Goal: Task Accomplishment & Management: Manage account settings

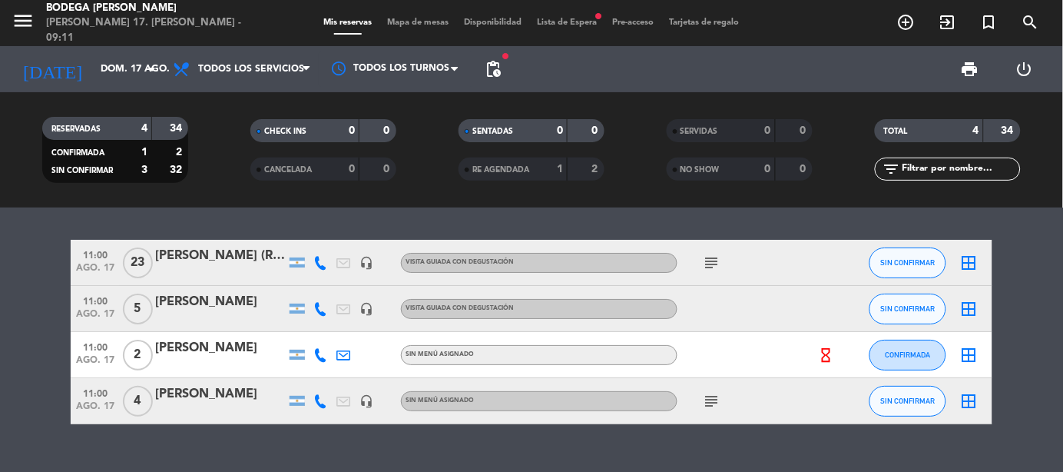
click at [935, 114] on div "TOTAL 4 34 filter_list" at bounding box center [947, 150] width 208 height 84
click at [493, 72] on span "pending_actions" at bounding box center [493, 69] width 18 height 18
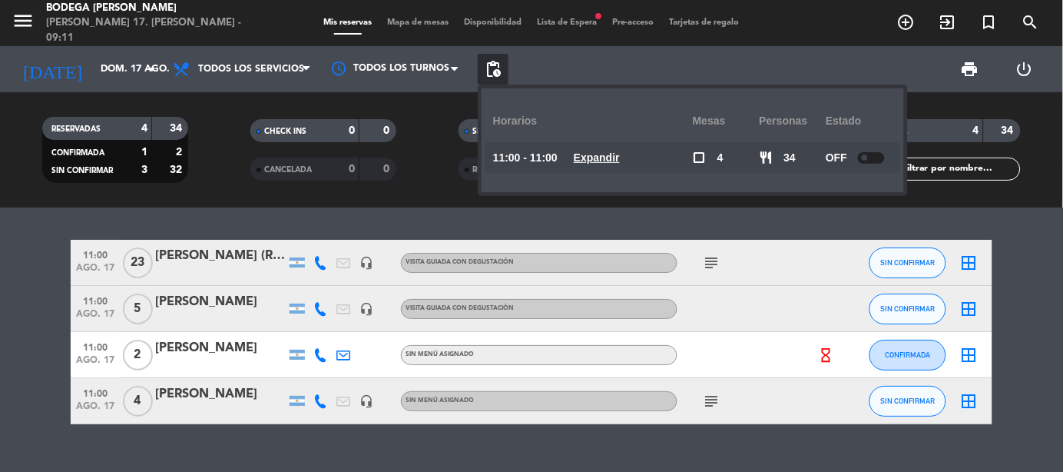
click at [865, 157] on span at bounding box center [865, 157] width 6 height 6
click at [1017, 200] on div "RESERVADAS 4 34 CONFIRMADA 1 2 SIN CONFIRMAR 3 32 CHECK INS 0 0 CANCELADA 0 0 S…" at bounding box center [531, 149] width 1063 height 115
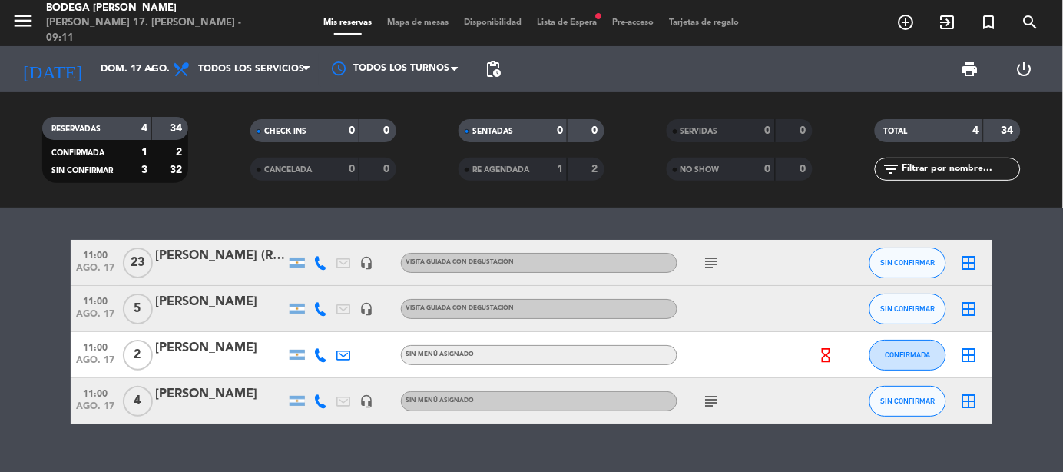
click at [704, 259] on icon "subject" at bounding box center [712, 262] width 18 height 18
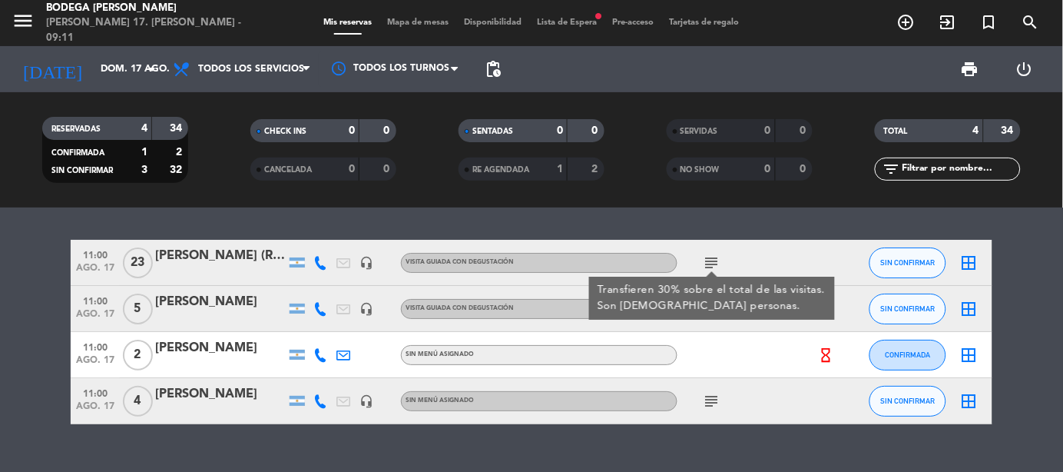
click at [743, 257] on div "subject Transfieren 30% sobre el total de las visitas. Son [DEMOGRAPHIC_DATA] p…" at bounding box center [746, 262] width 138 height 45
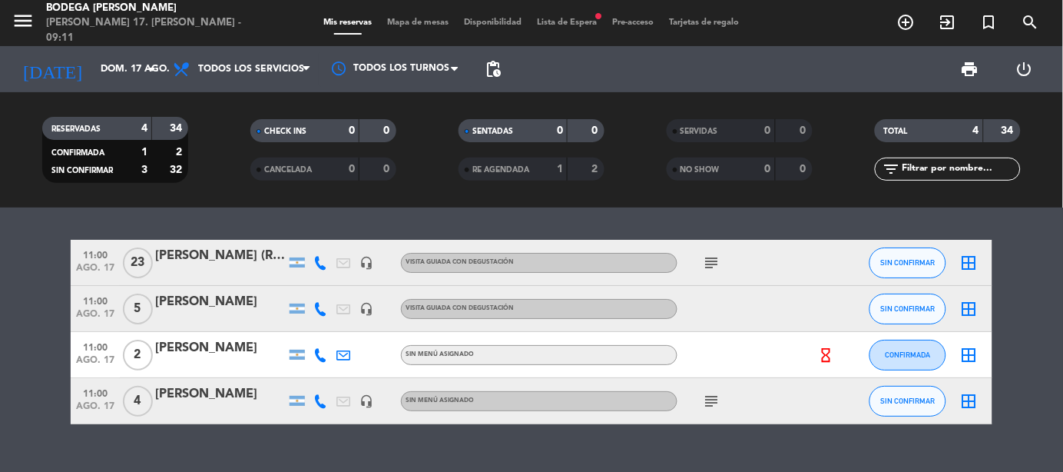
click at [597, 17] on div "Mis reservas Mapa de mesas Disponibilidad Lista de Espera fiber_manual_record P…" at bounding box center [531, 23] width 431 height 14
click at [598, 12] on span "fiber_manual_record" at bounding box center [598, 16] width 9 height 9
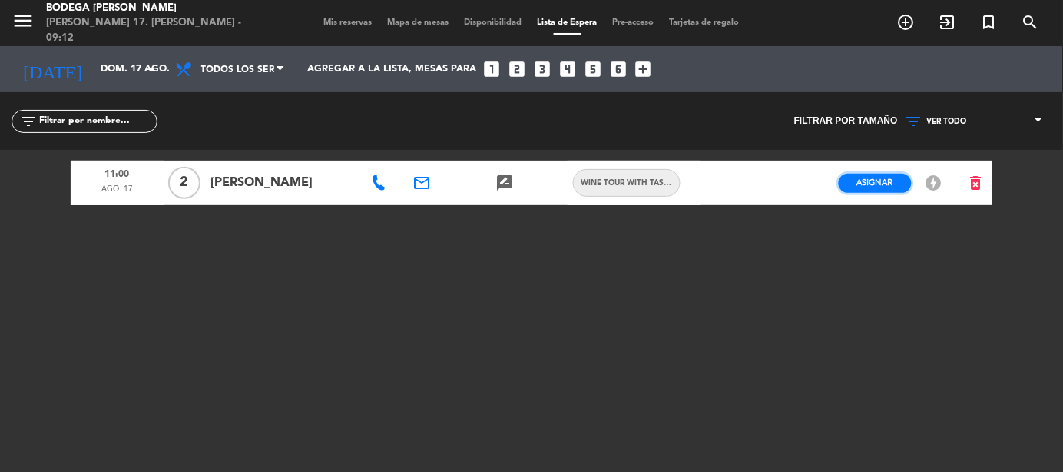
click at [890, 187] on span "Asignar" at bounding box center [875, 183] width 36 height 12
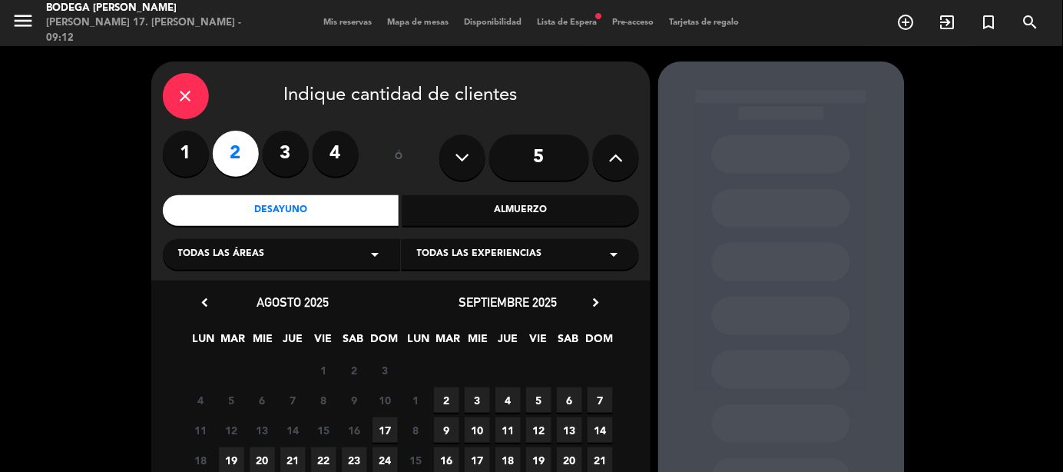
click at [391, 429] on span "17" at bounding box center [384, 429] width 25 height 25
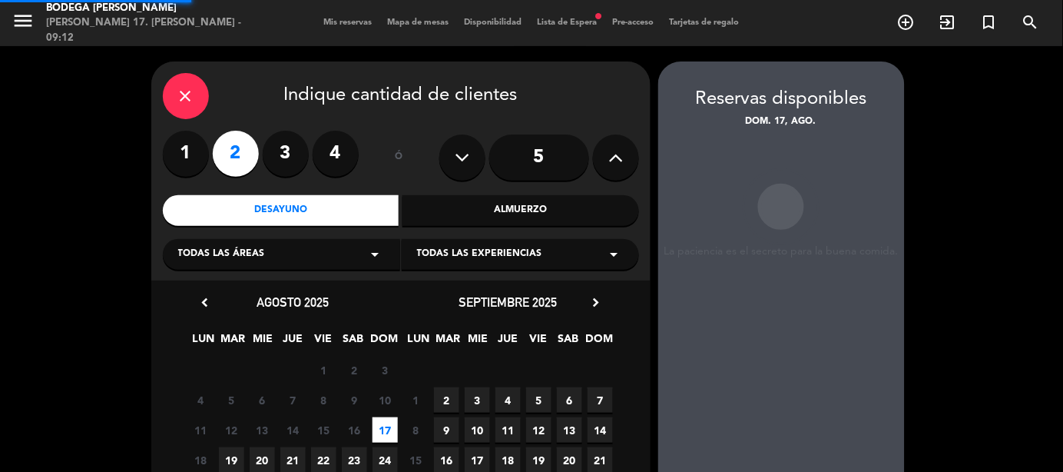
scroll to position [61, 0]
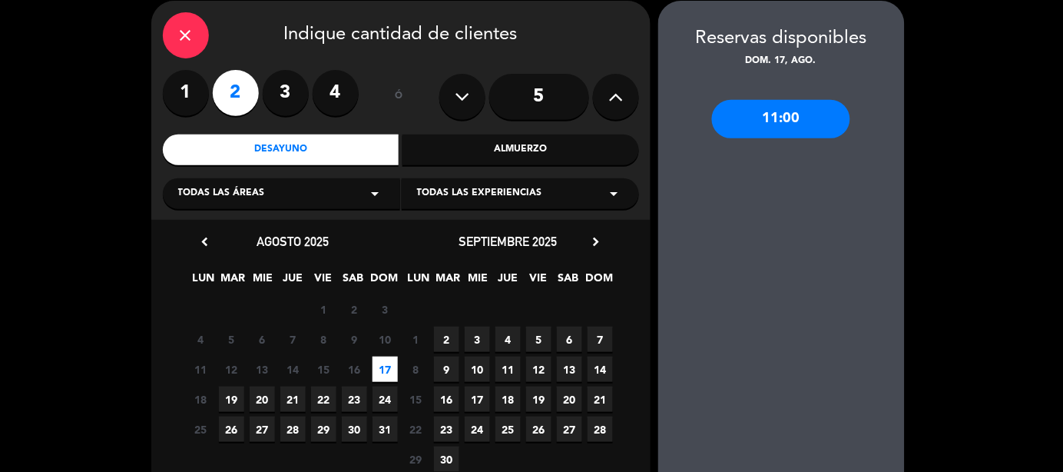
click at [819, 126] on div "11:00" at bounding box center [781, 119] width 138 height 38
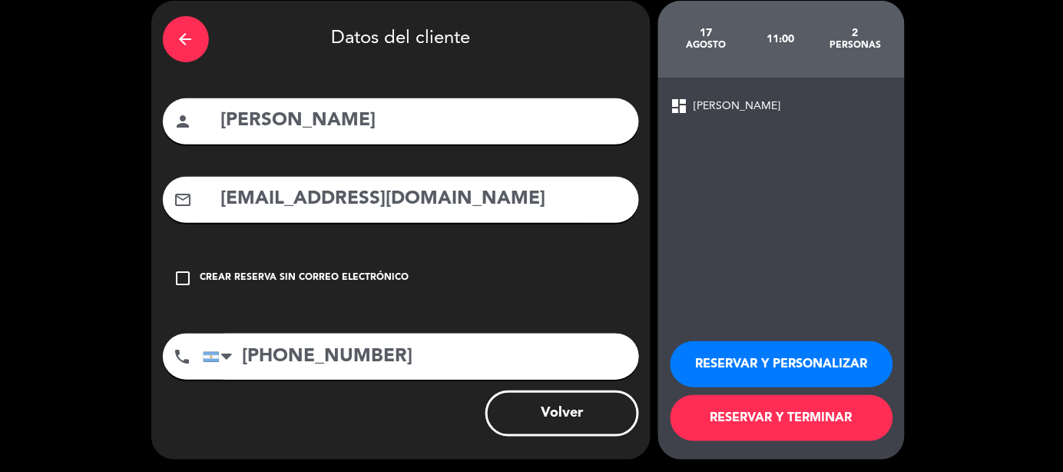
click at [828, 362] on button "RESERVAR Y PERSONALIZAR" at bounding box center [781, 364] width 223 height 46
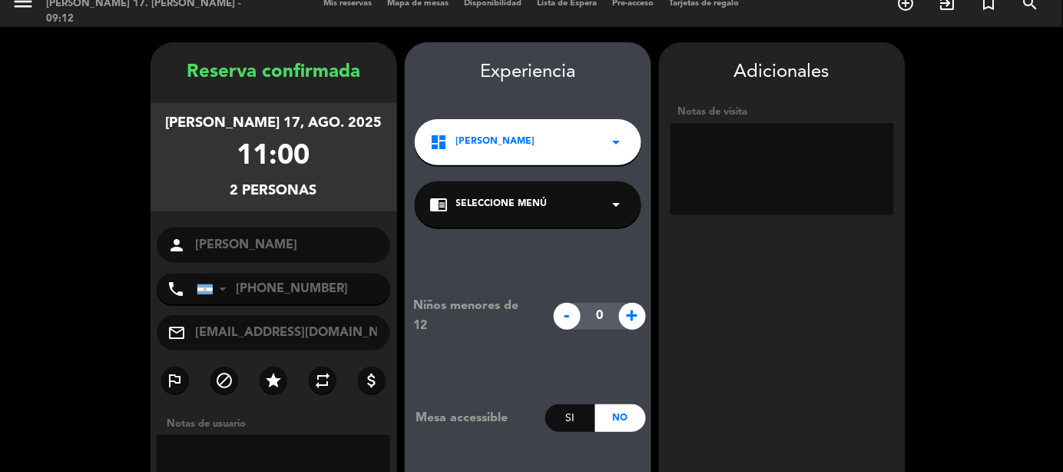
scroll to position [0, 0]
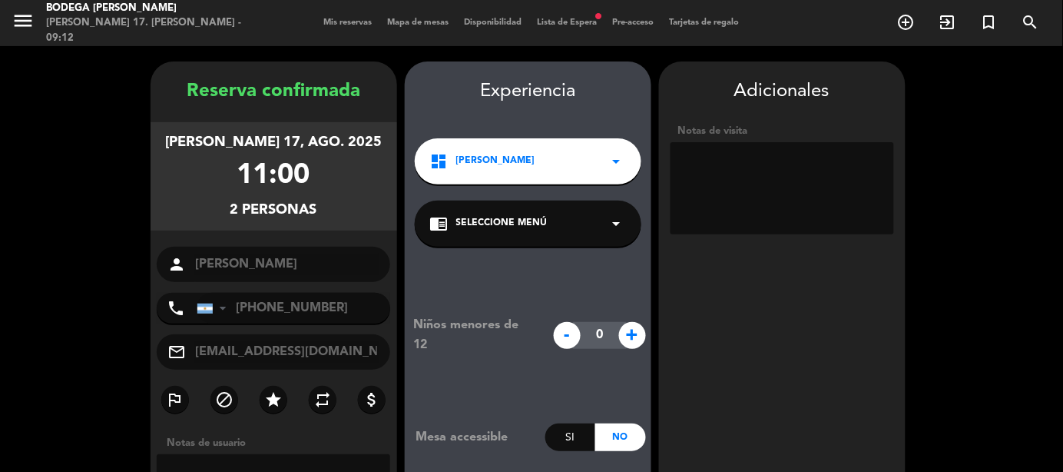
click at [594, 18] on span "Lista de Espera fiber_manual_record" at bounding box center [567, 22] width 75 height 8
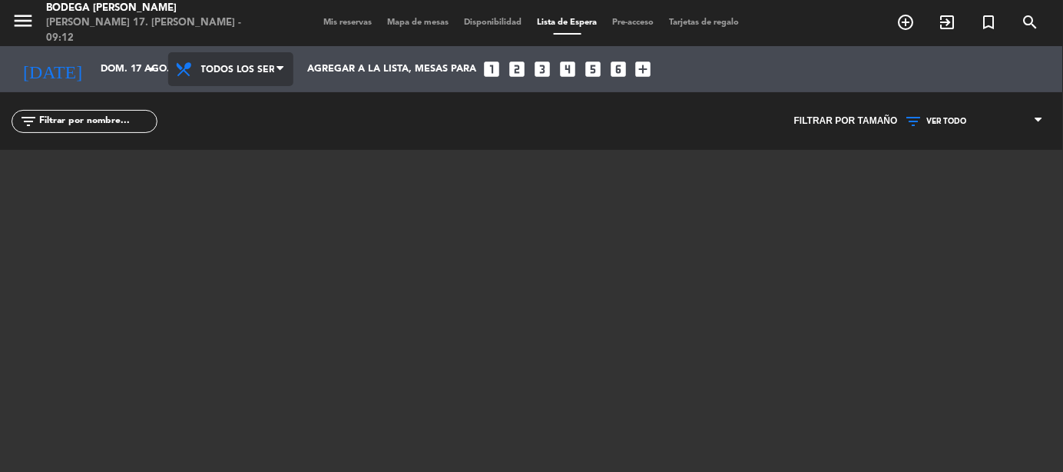
click at [248, 63] on span "Todos los servicios" at bounding box center [237, 69] width 73 height 29
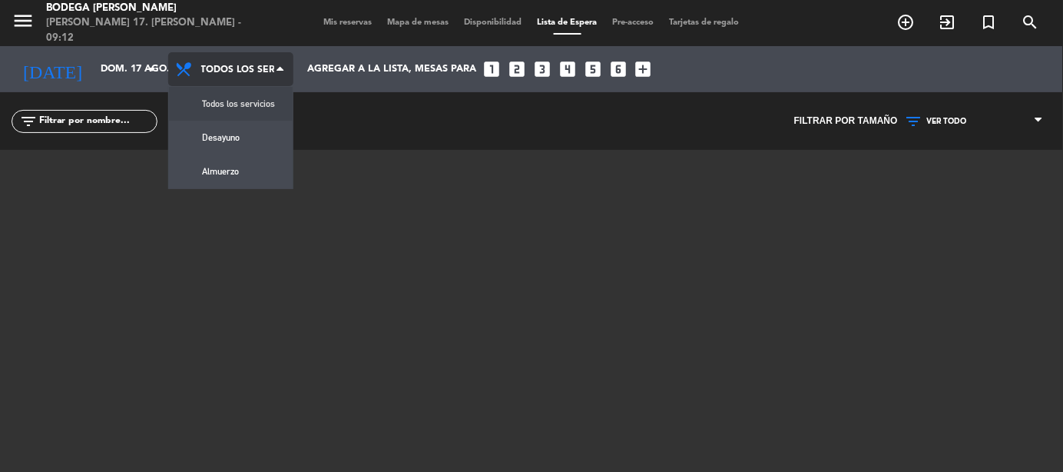
click at [253, 106] on div "menu Bodega [PERSON_NAME] 17. [PERSON_NAME] - 09:12 Mis reservas Mapa de mesas …" at bounding box center [531, 236] width 1063 height 472
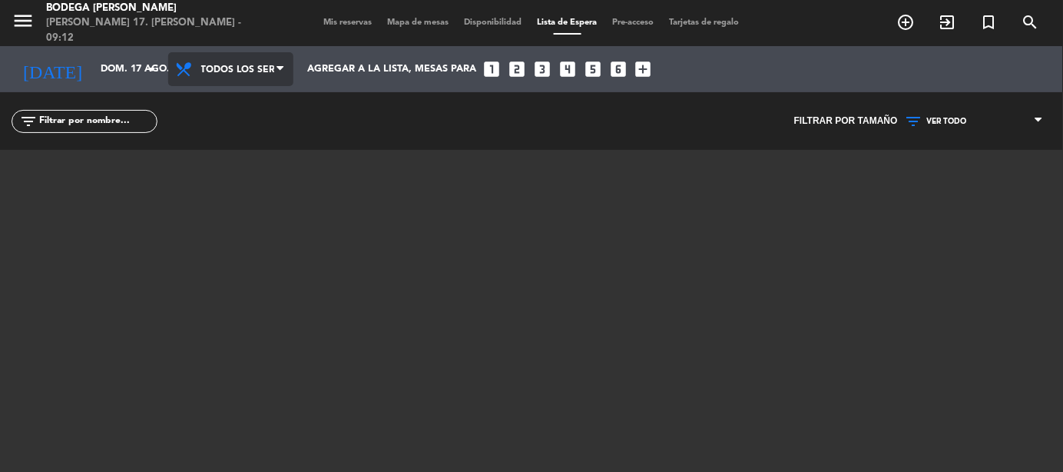
click at [266, 65] on span "Todos los servicios" at bounding box center [237, 69] width 73 height 29
drag, startPoint x: 337, startPoint y: 163, endPoint x: 352, endPoint y: 88, distance: 75.9
click at [337, 157] on div at bounding box center [532, 342] width 922 height 384
click at [347, 21] on span "Mis reservas" at bounding box center [348, 22] width 64 height 8
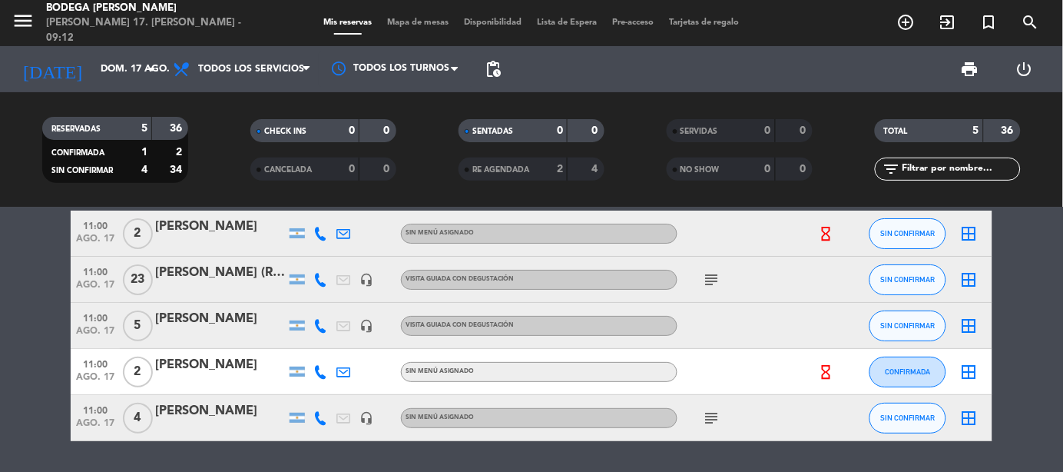
scroll to position [74, 0]
